Goal: Transaction & Acquisition: Purchase product/service

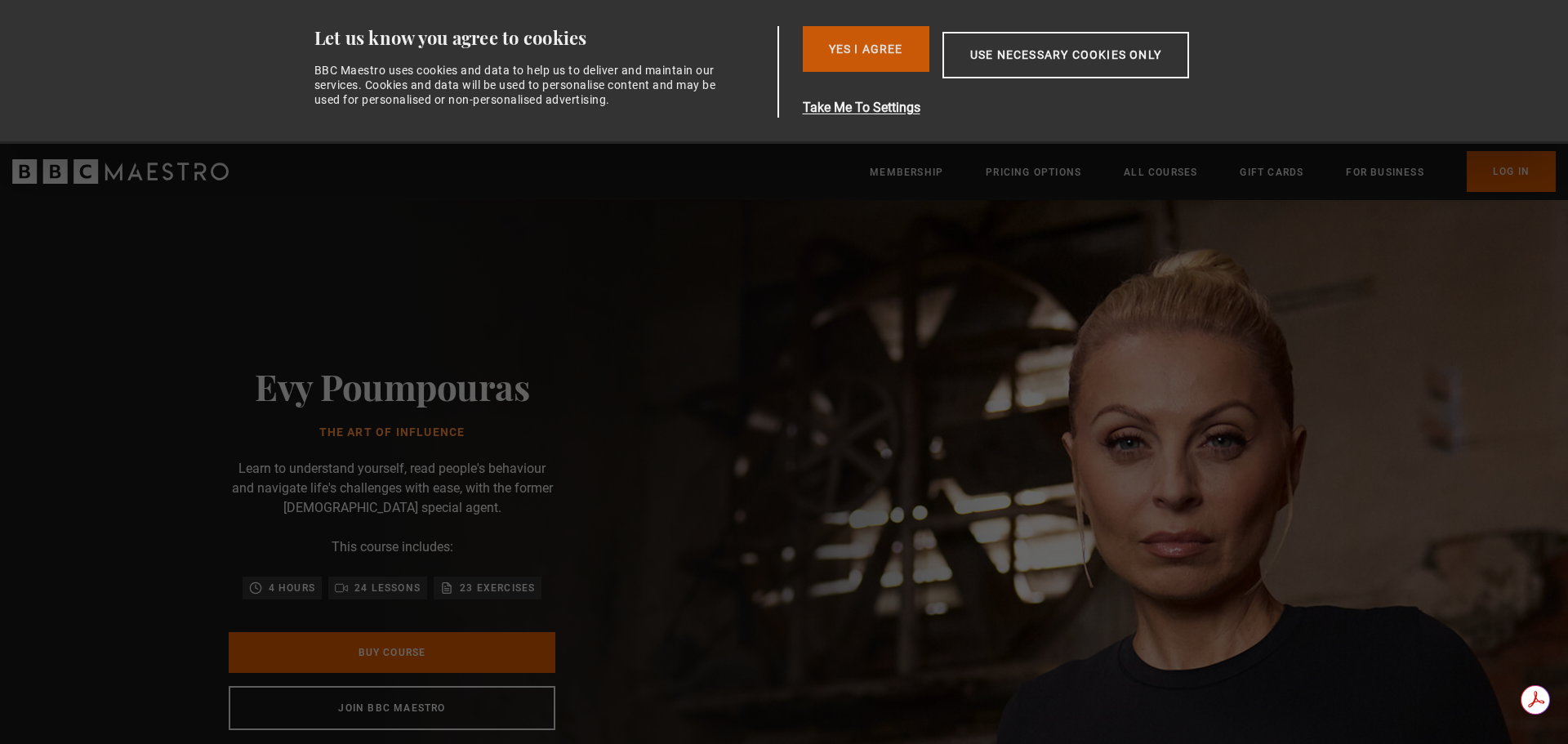
click at [870, 42] on button "Yes I Agree" at bounding box center [866, 49] width 127 height 46
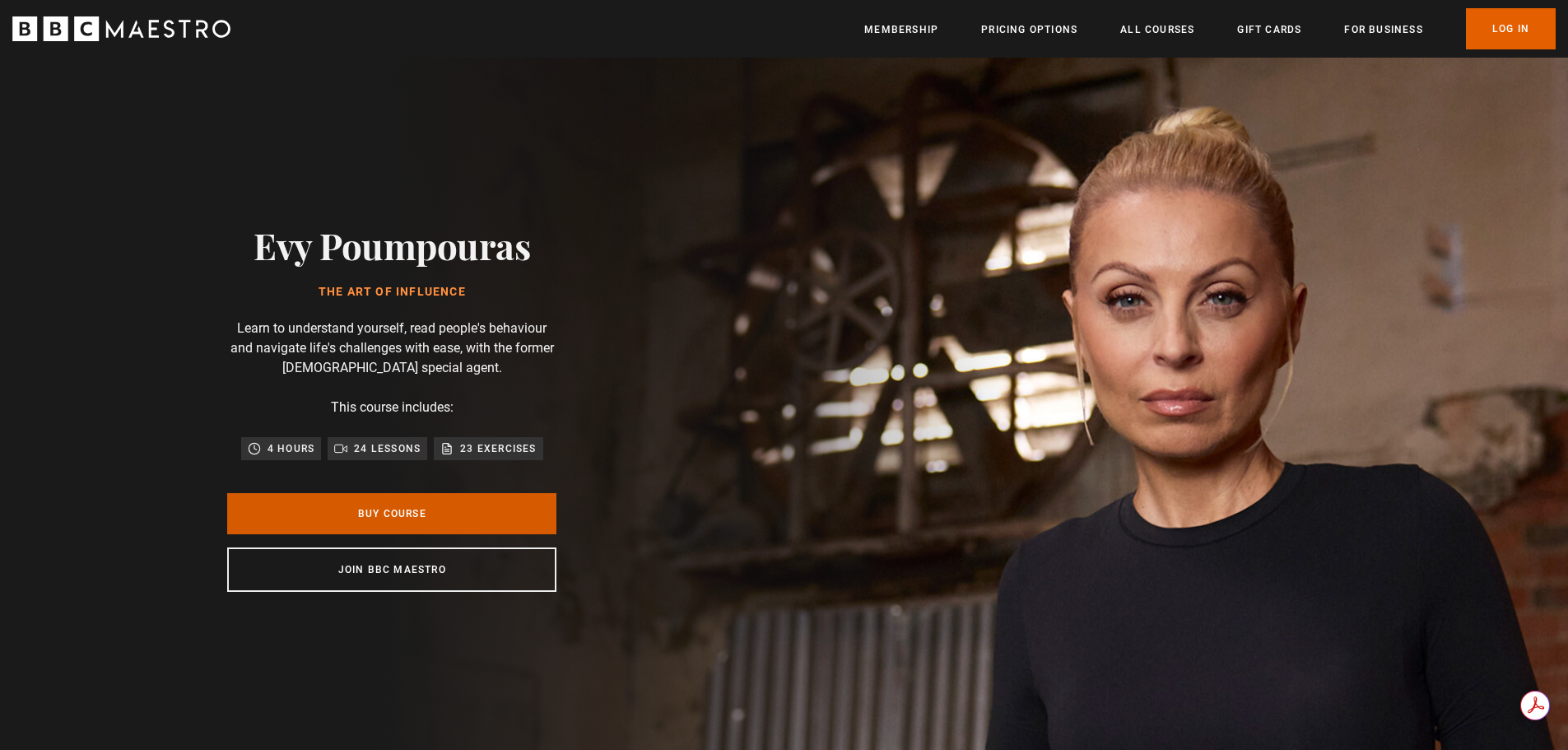
click at [393, 516] on link "Buy Course" at bounding box center [391, 514] width 329 height 41
